Goal: Find specific page/section: Find specific page/section

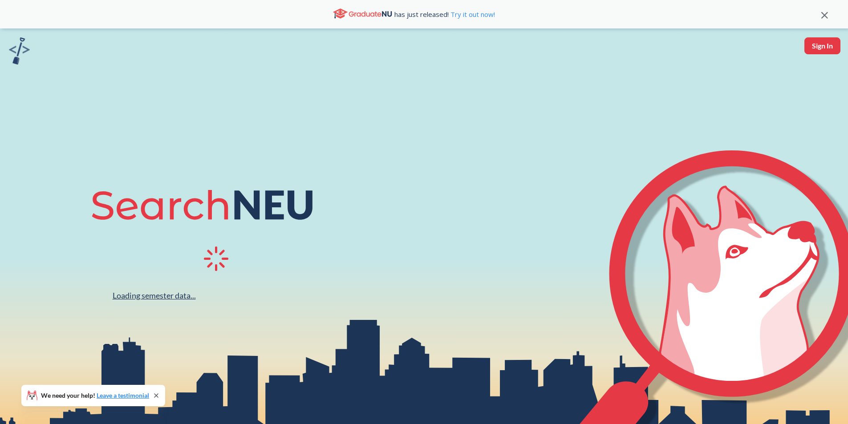
click at [169, 299] on div "Loading semester data..." at bounding box center [154, 296] width 83 height 10
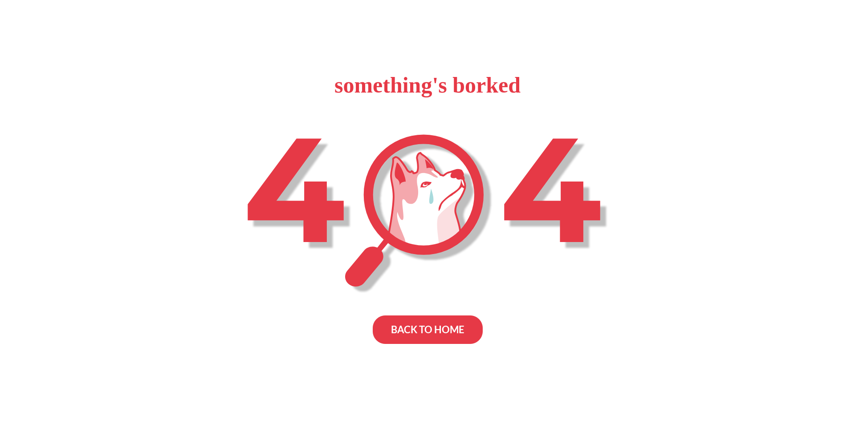
click at [435, 337] on div "BACK TO HOME" at bounding box center [428, 330] width 110 height 28
